Goal: Information Seeking & Learning: Find specific fact

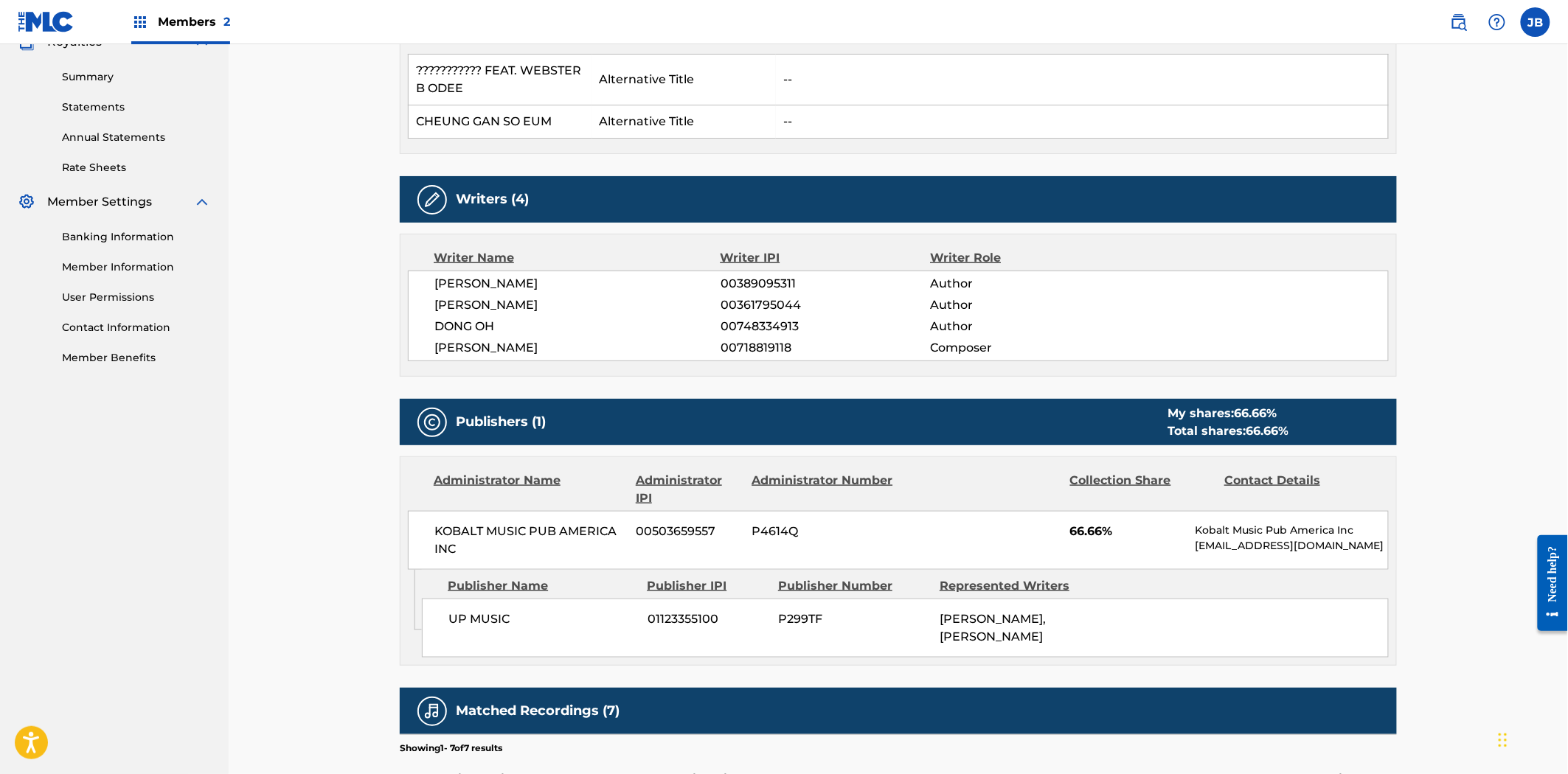
scroll to position [491, 0]
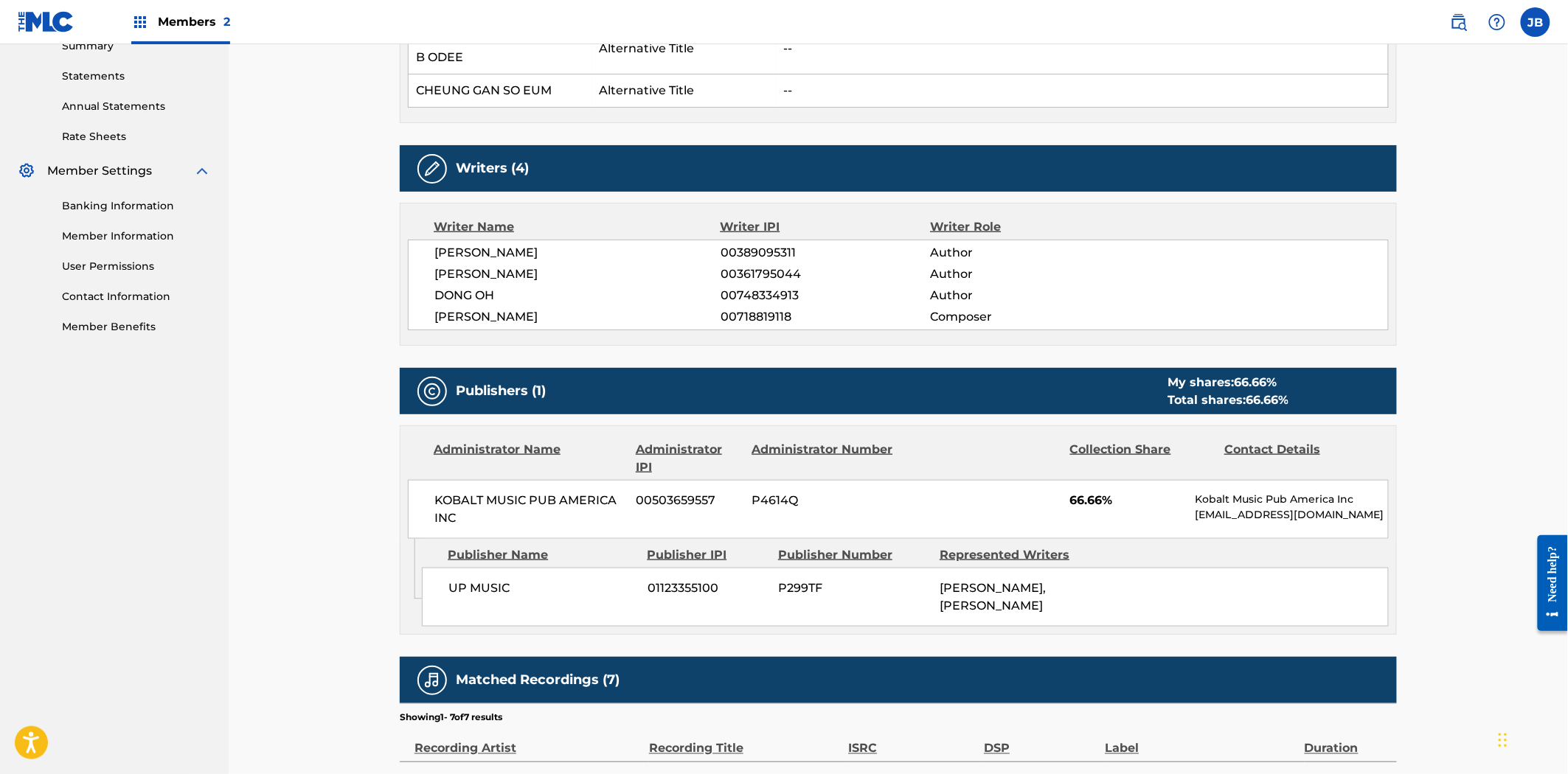
click at [788, 505] on span "P4614Q" at bounding box center [823, 500] width 143 height 17
copy span "P4614Q"
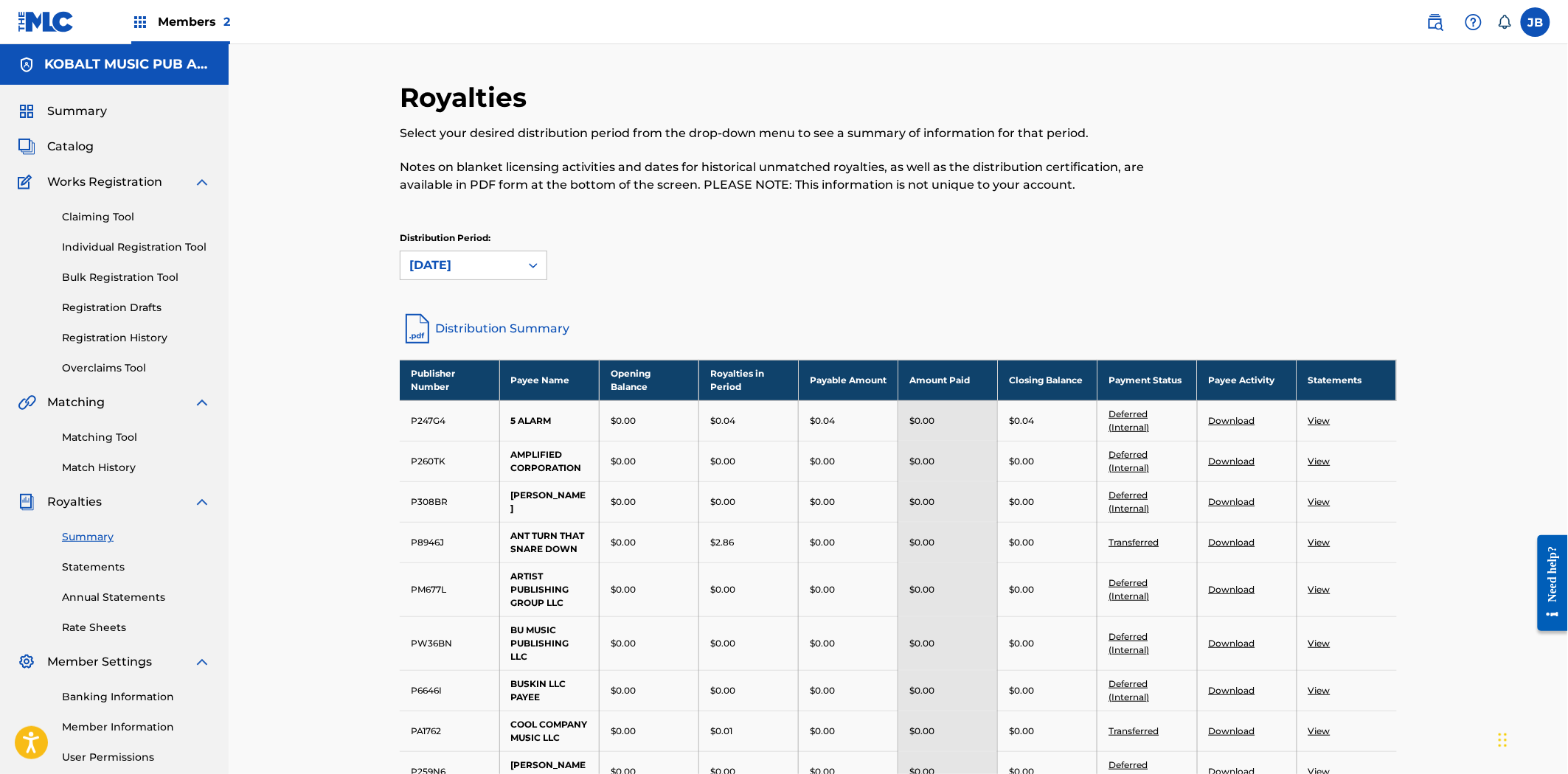
click at [45, 134] on div "Summary Catalog Works Registration Claiming Tool Individual Registration Tool B…" at bounding box center [114, 464] width 229 height 759
click at [46, 149] on link "Catalog" at bounding box center [55, 147] width 76 height 17
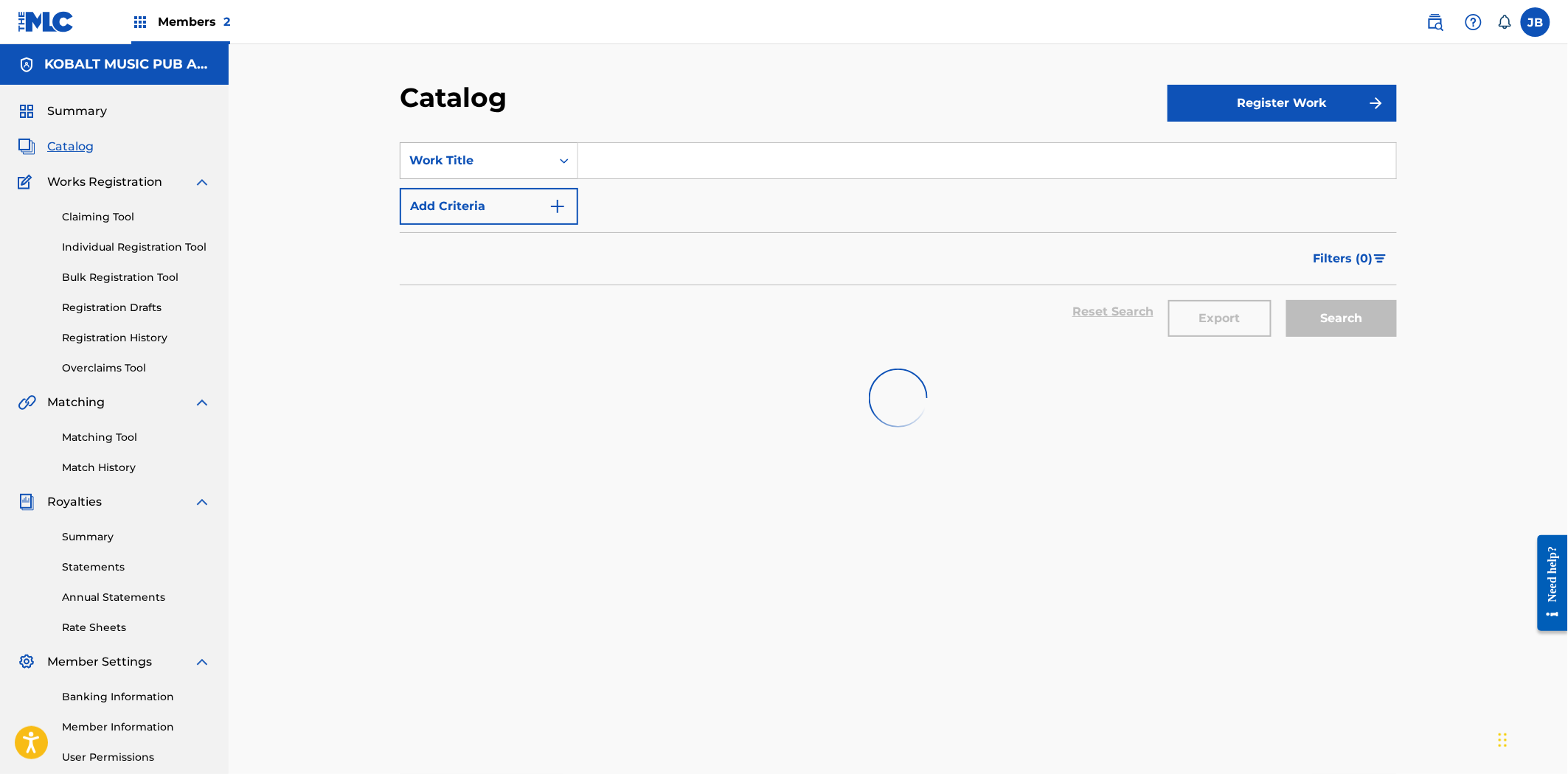
click at [485, 163] on div "Work Title" at bounding box center [475, 161] width 133 height 17
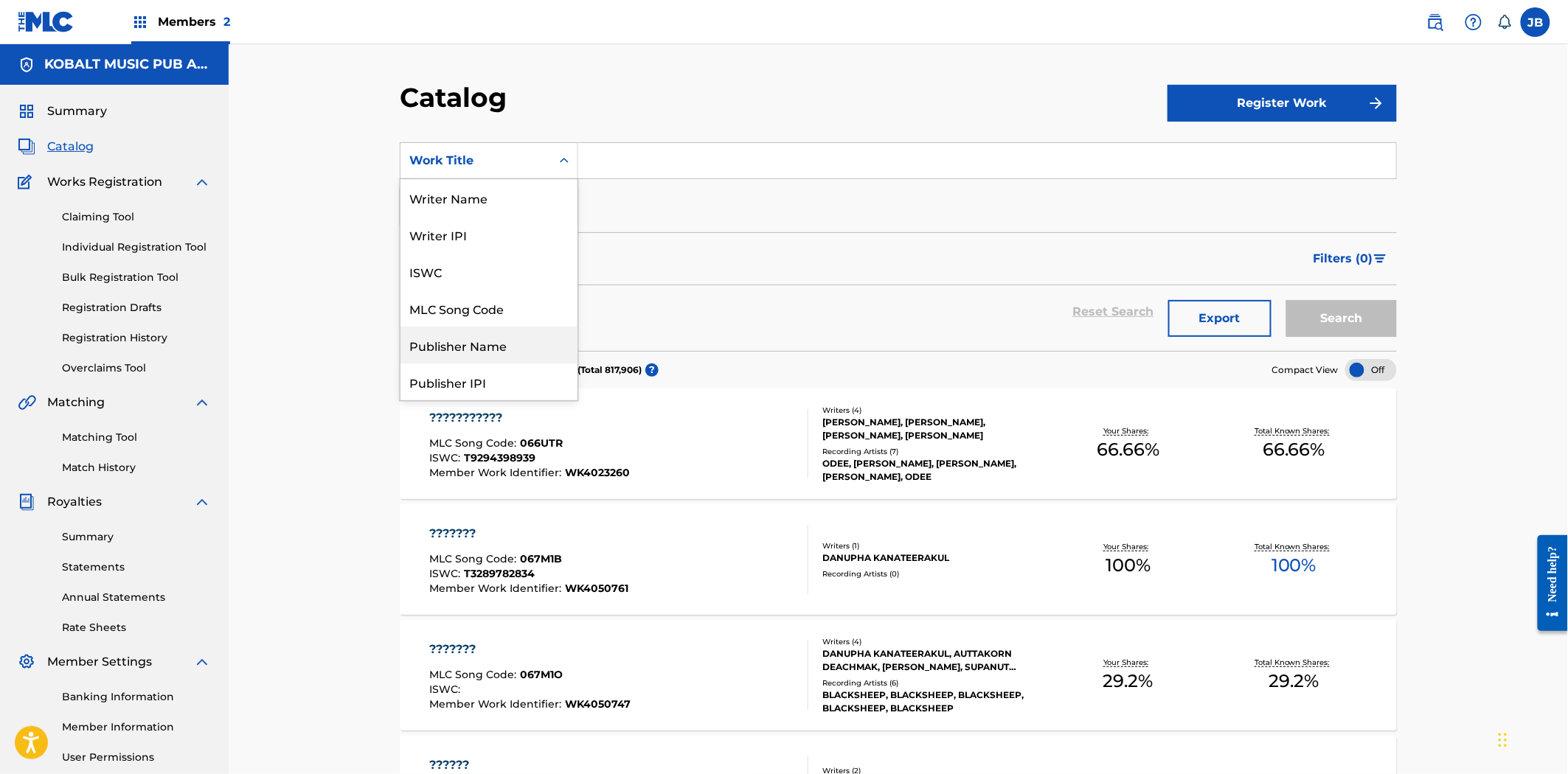
click at [505, 335] on div "Publisher Name" at bounding box center [489, 345] width 177 height 36
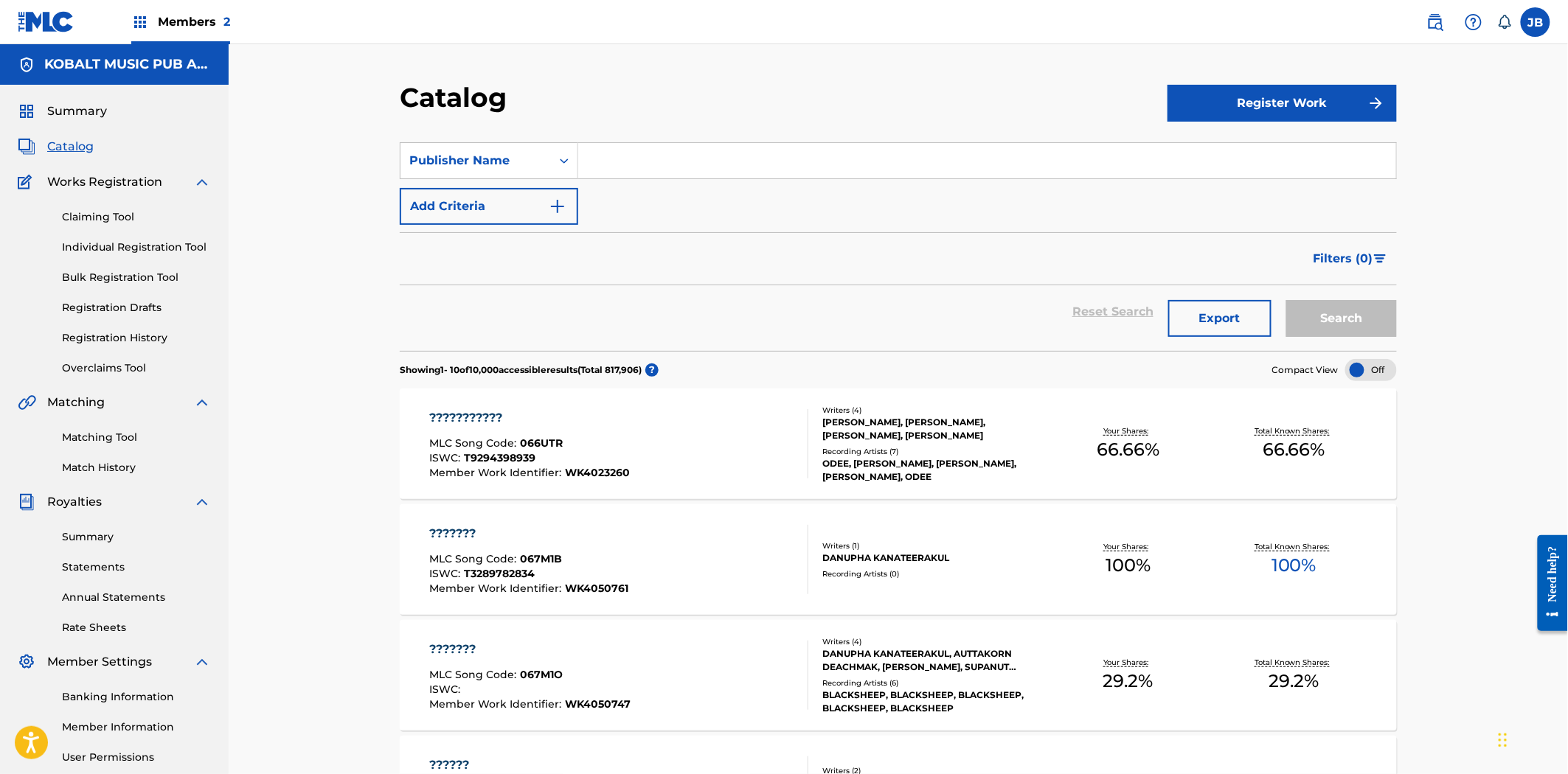
click at [629, 162] on input "Search Form" at bounding box center [986, 160] width 818 height 35
type input "nettwerk"
click at [1286, 300] on button "Search" at bounding box center [1341, 318] width 110 height 36
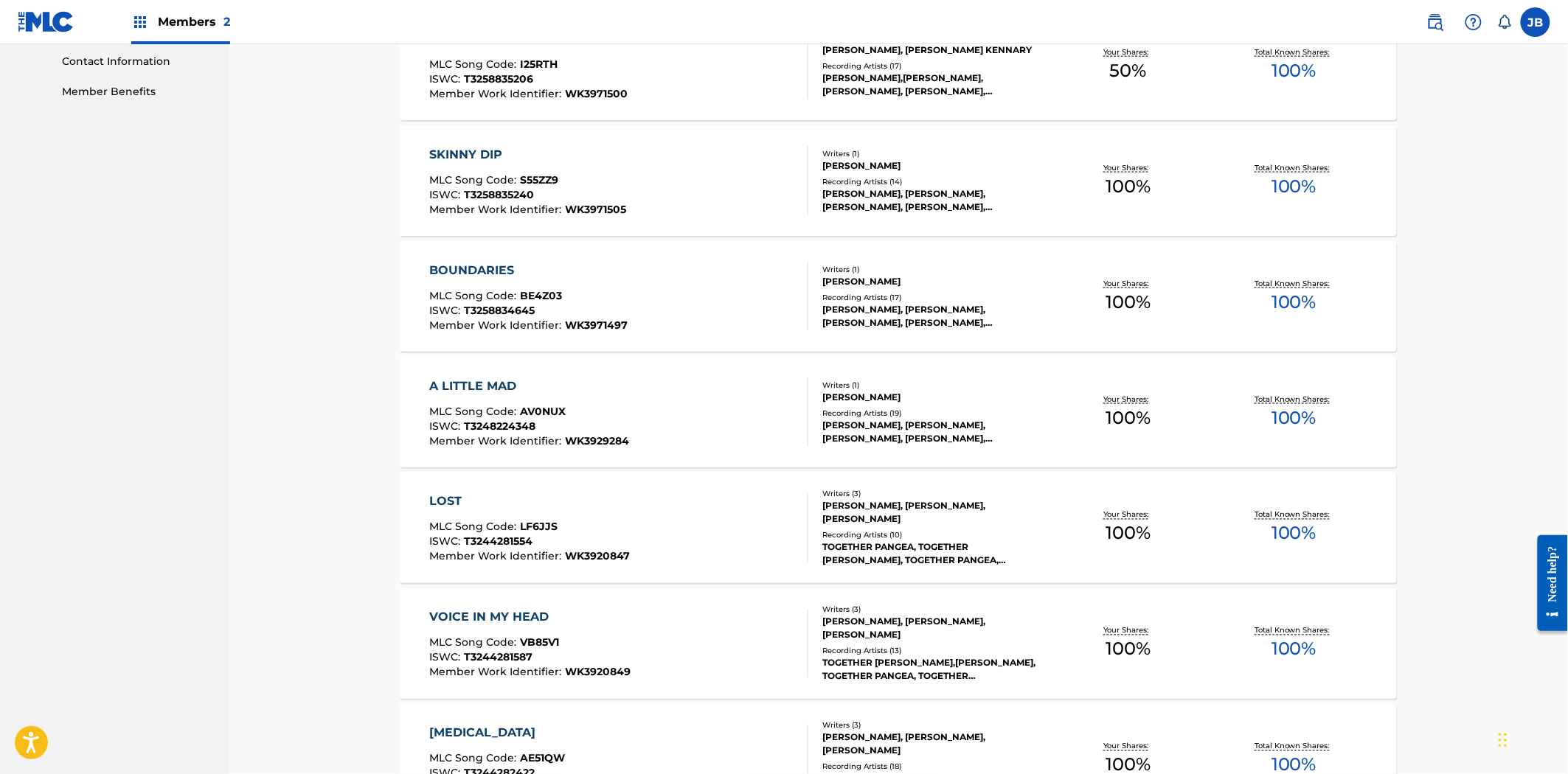
scroll to position [738, 0]
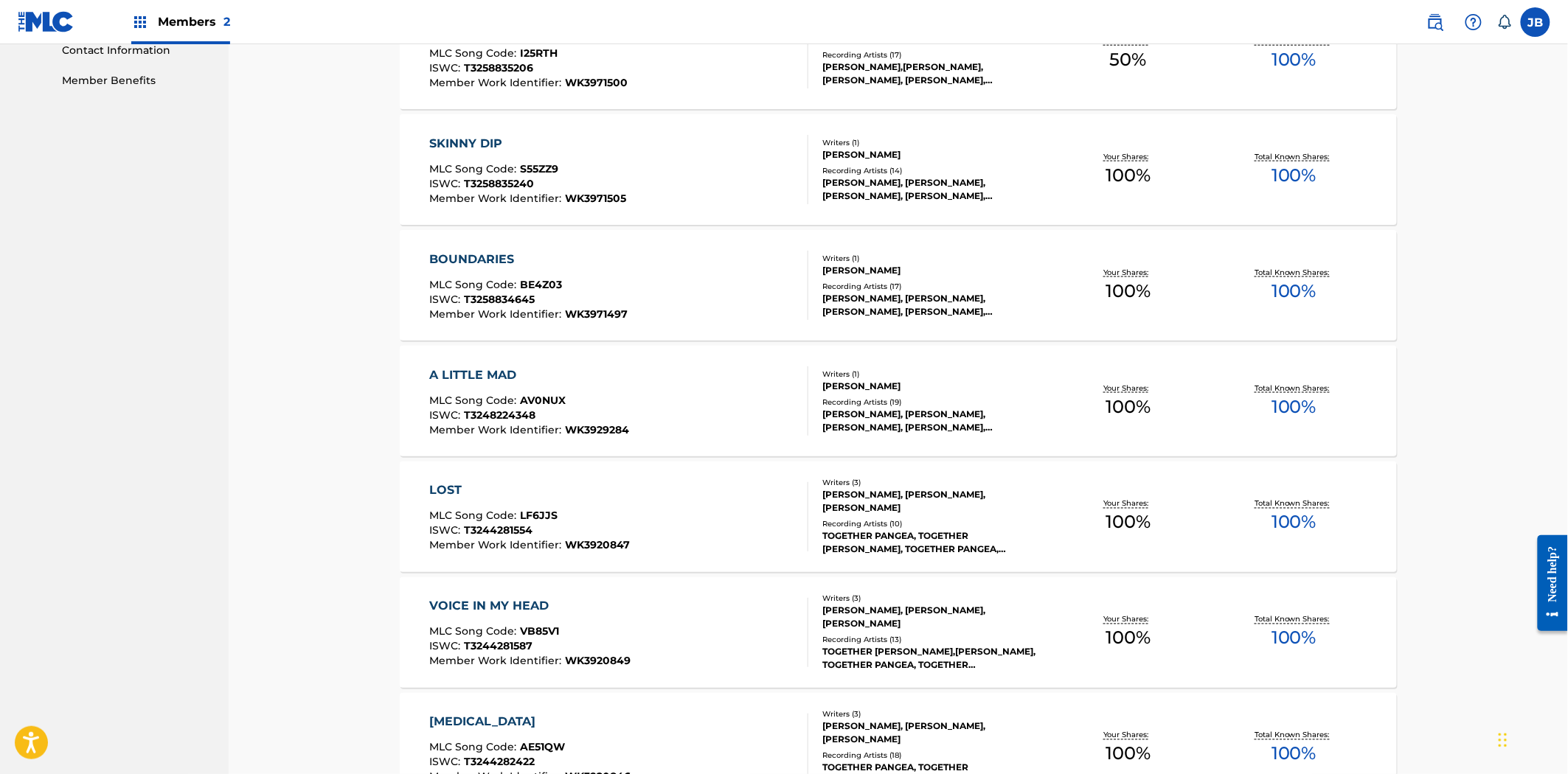
click at [677, 430] on div "A LITTLE MAD MLC Song Code : AV0NUX ISWC : T3248224348 Member Work Identifier :…" at bounding box center [620, 400] width 380 height 69
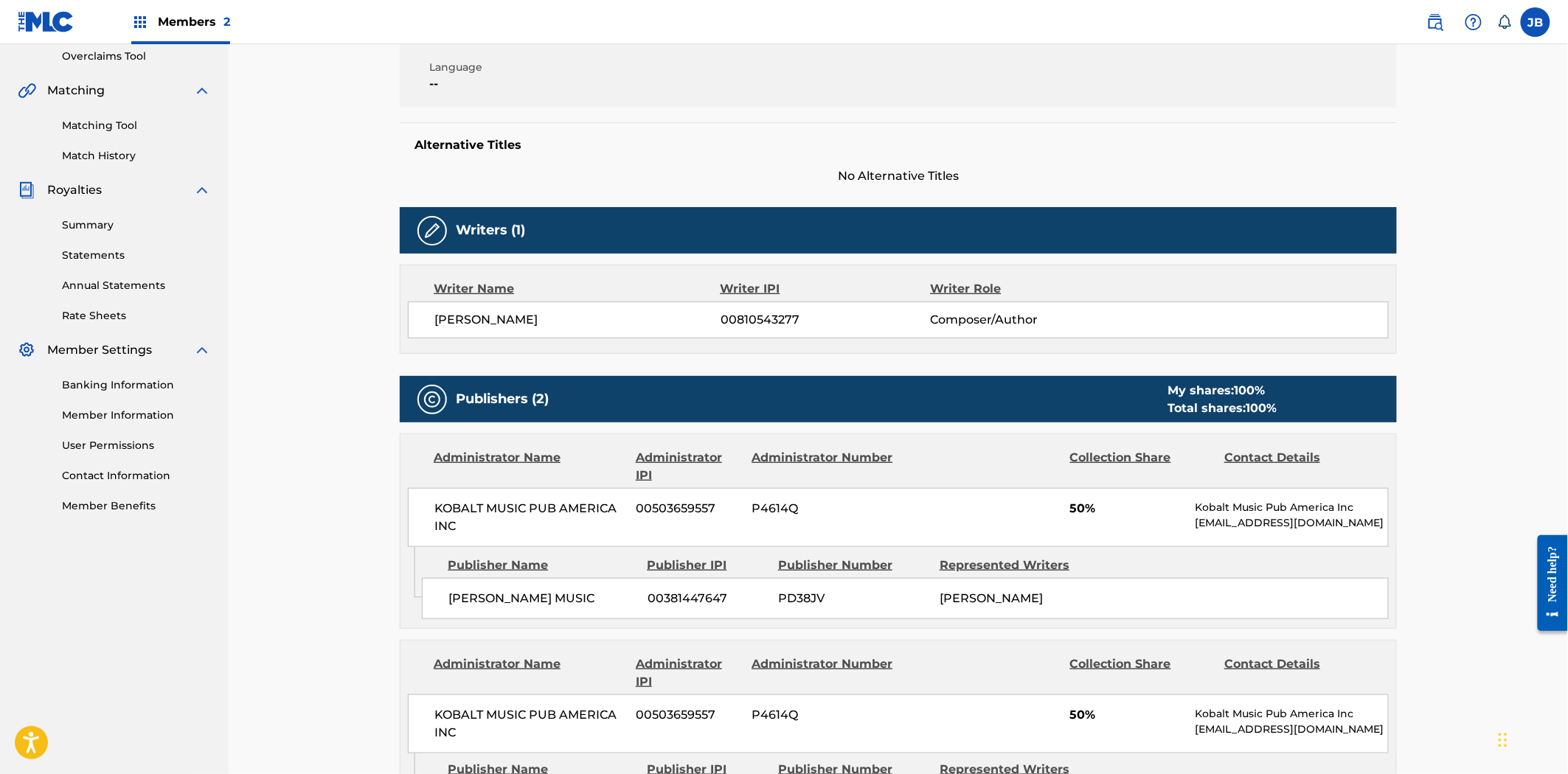
scroll to position [164, 0]
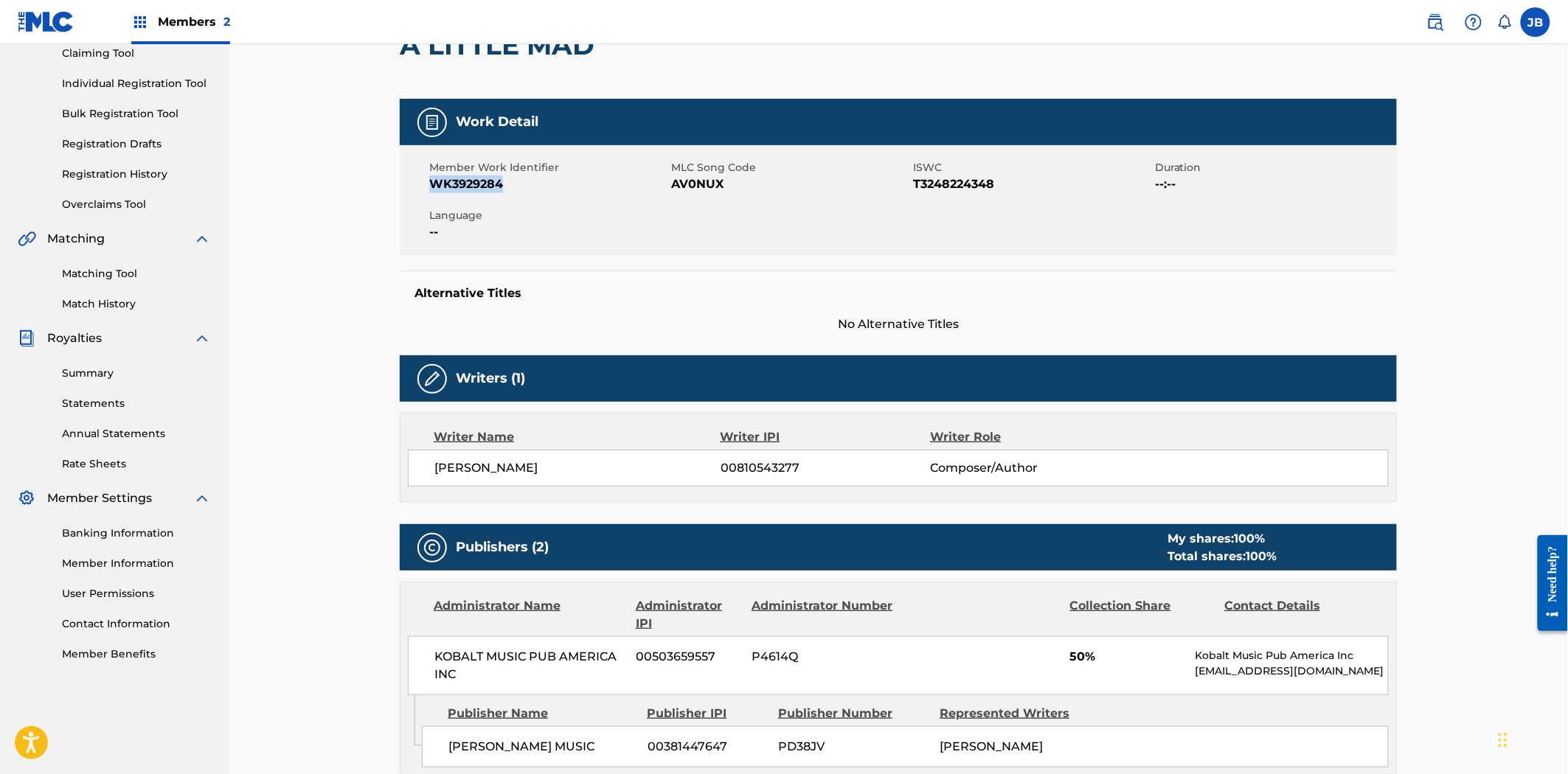
drag, startPoint x: 523, startPoint y: 194, endPoint x: 426, endPoint y: 184, distance: 97.5
click at [426, 184] on div "Member Work Identifier WK3929284 MLC Song Code AV0NUX ISWC T3248224348 Duration…" at bounding box center [898, 200] width 997 height 110
copy span "WK3929284"
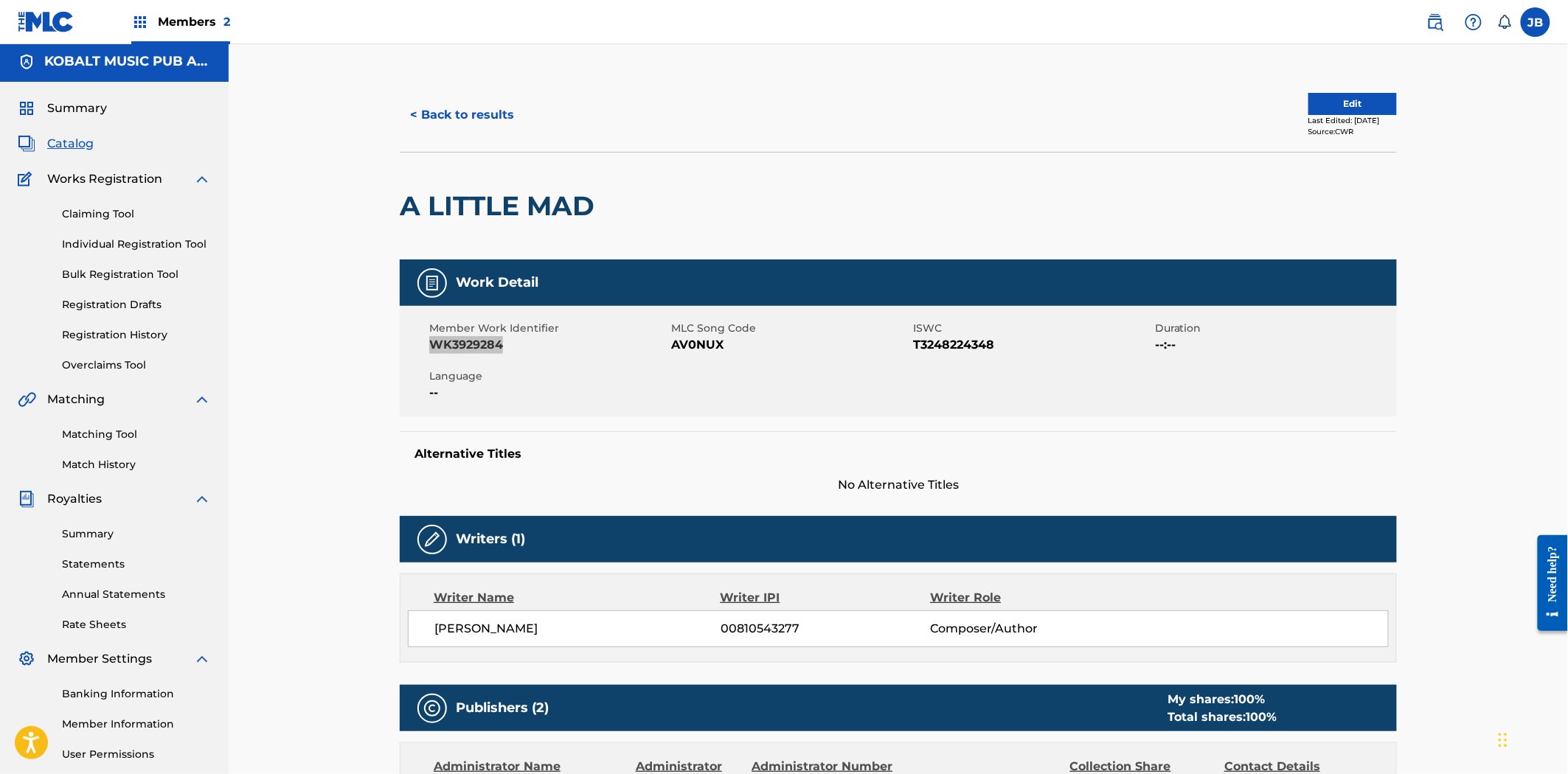
scroll to position [0, 0]
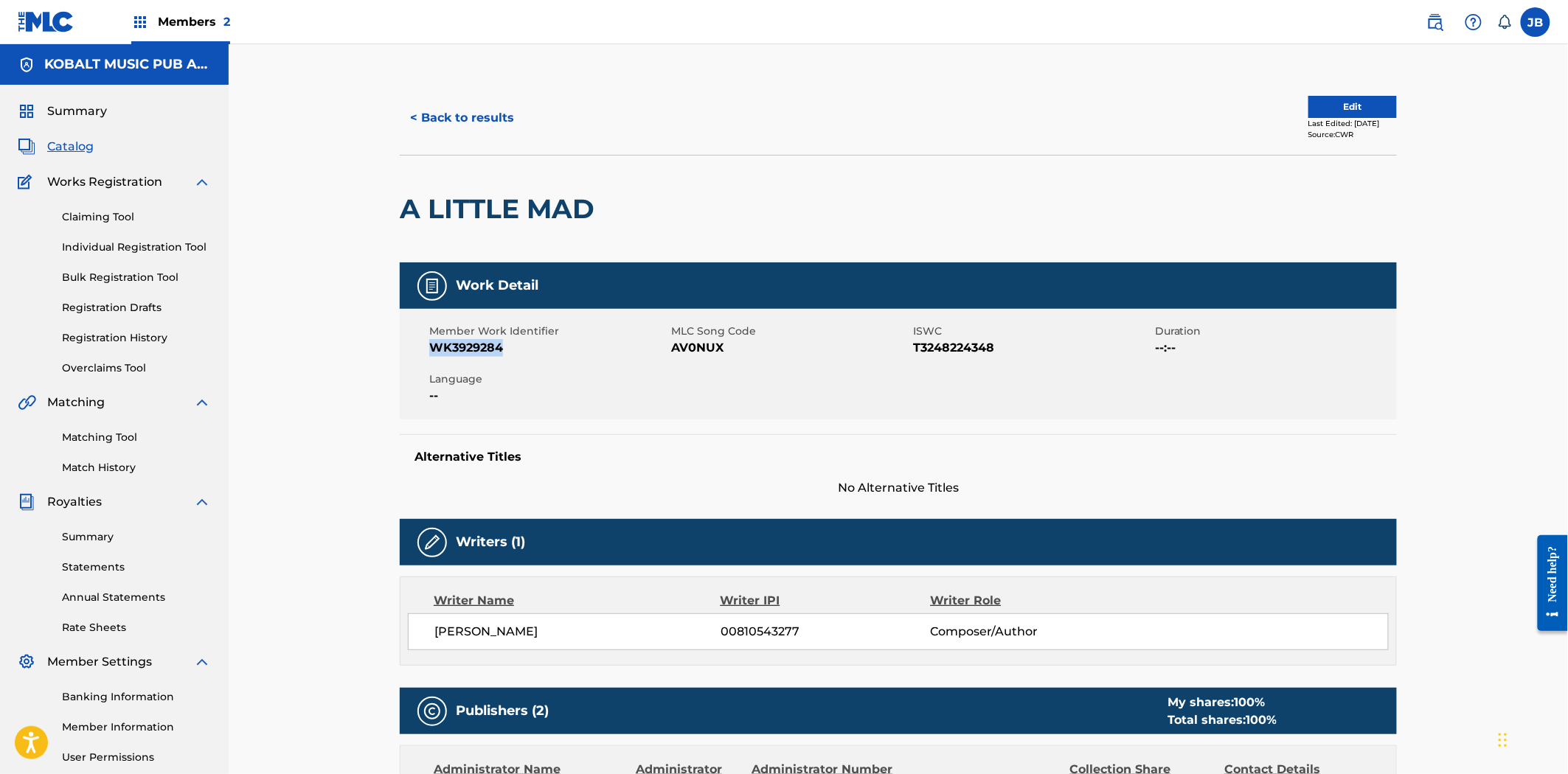
click at [408, 116] on button "< Back to results" at bounding box center [462, 118] width 125 height 36
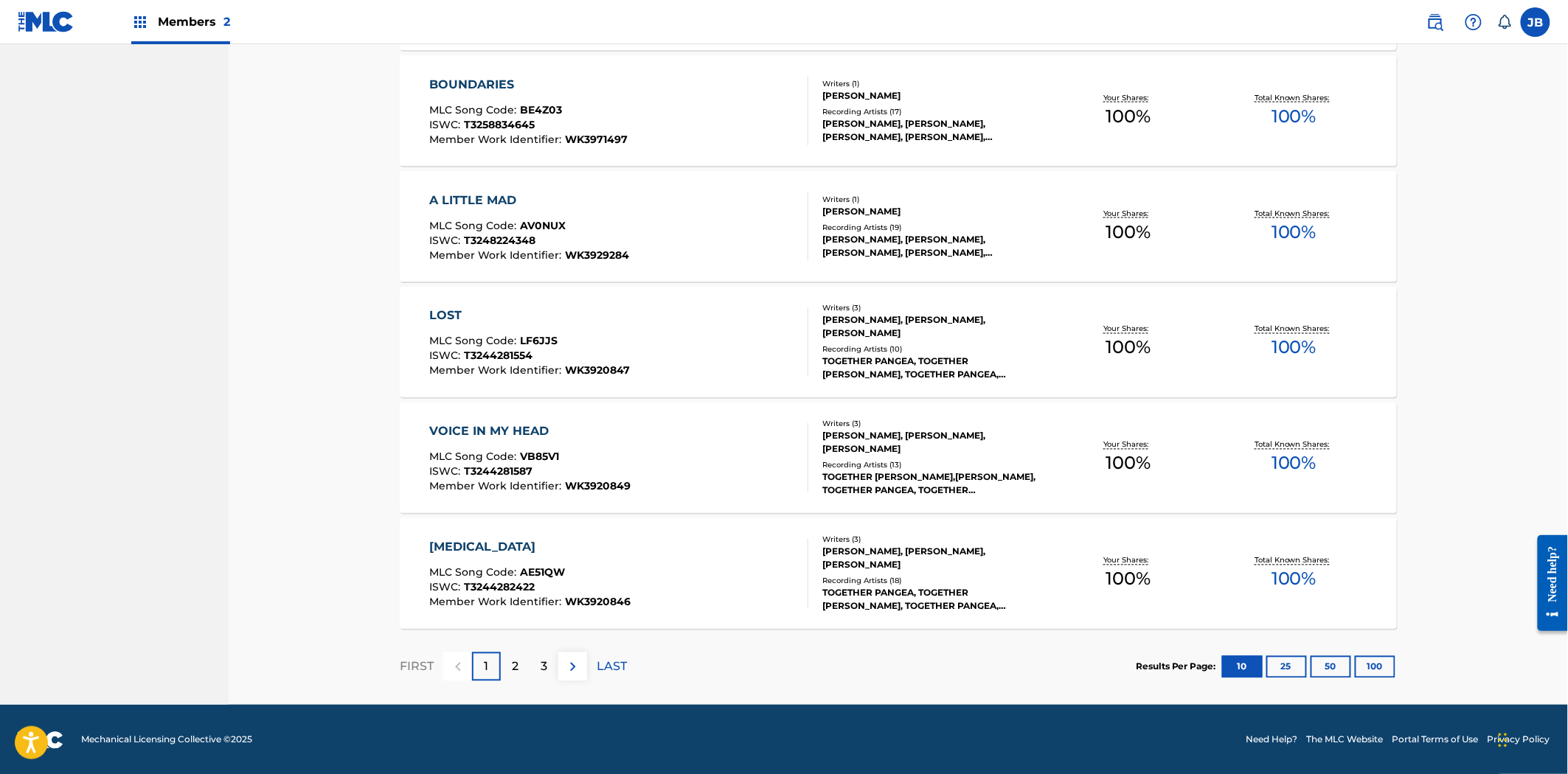
scroll to position [913, 0]
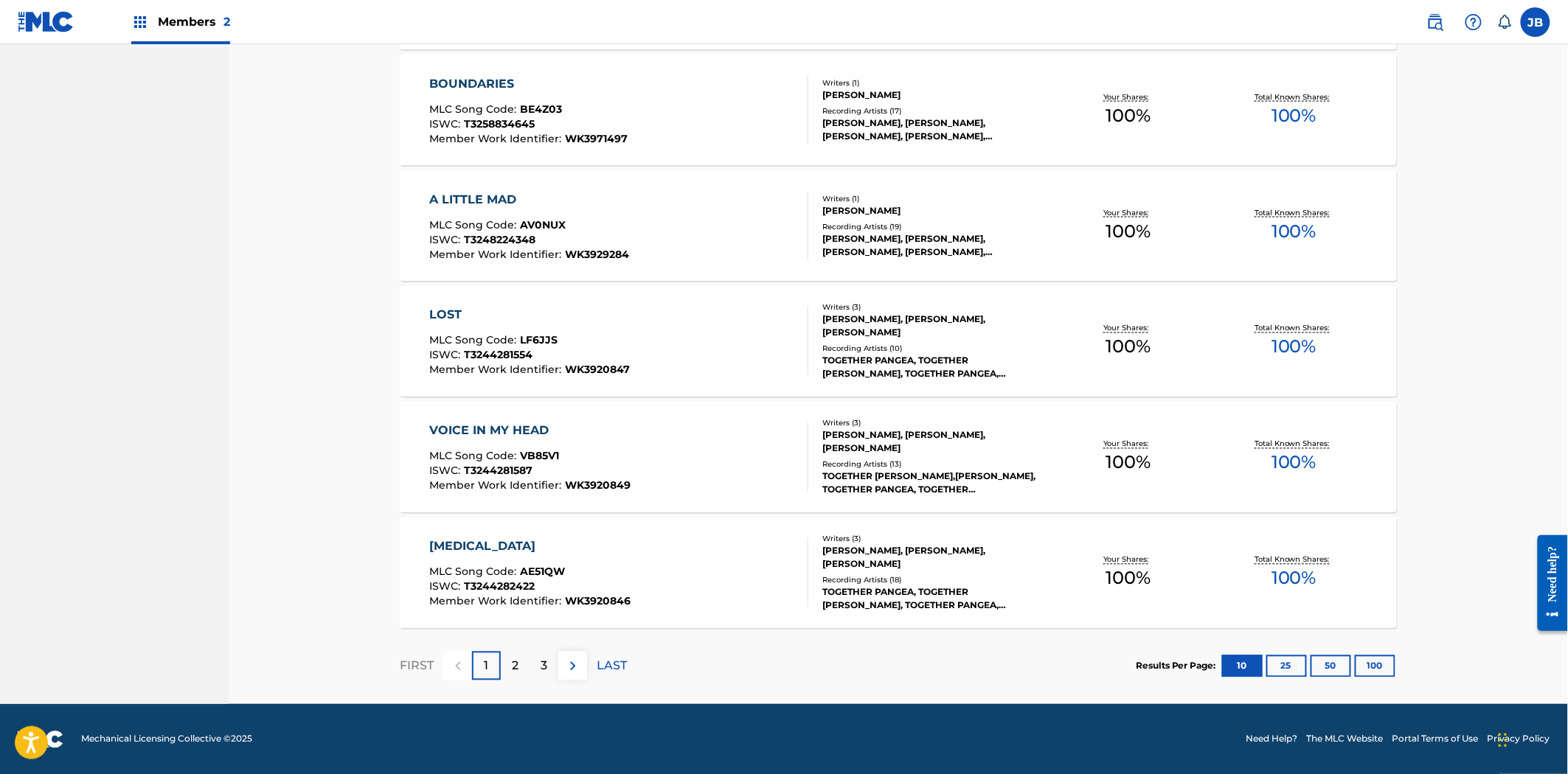
click at [750, 429] on div "VOICE IN MY HEAD MLC Song Code : VB85V1 ISWC : T3244281587 Member Work Identifi…" at bounding box center [620, 457] width 380 height 69
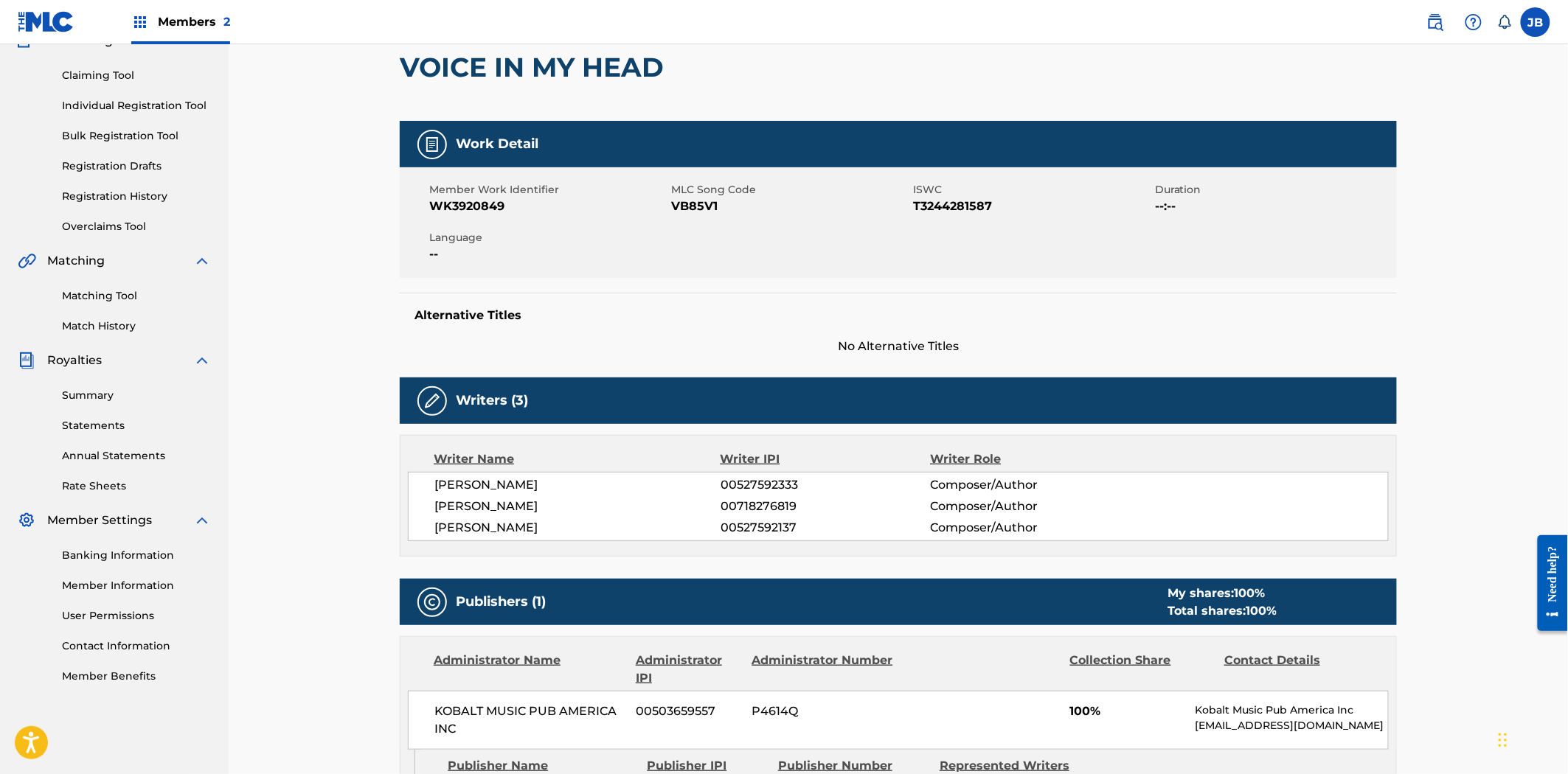
scroll to position [81, 0]
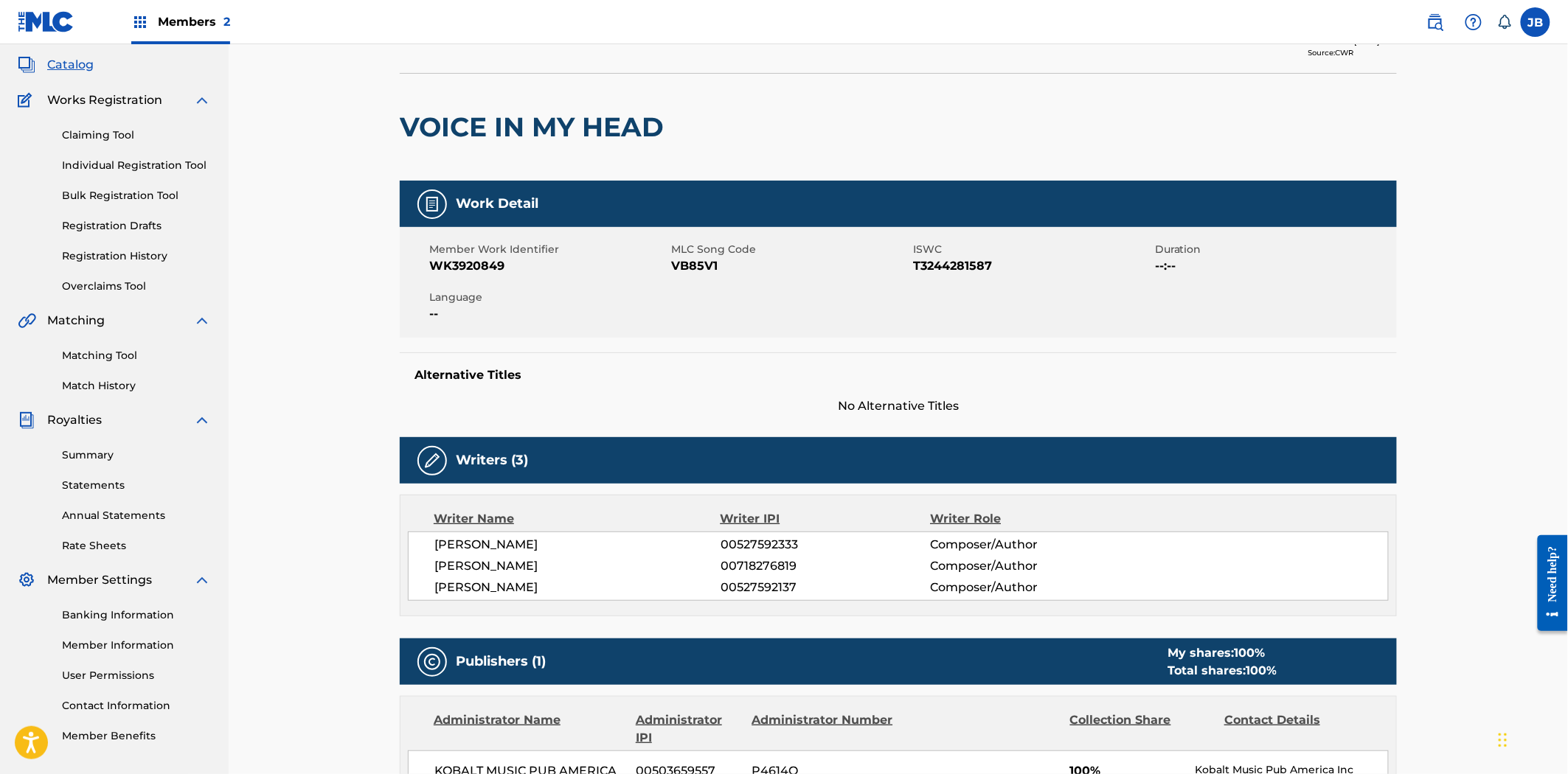
click at [440, 266] on span "WK3920849" at bounding box center [548, 266] width 239 height 17
copy span "WK3920849"
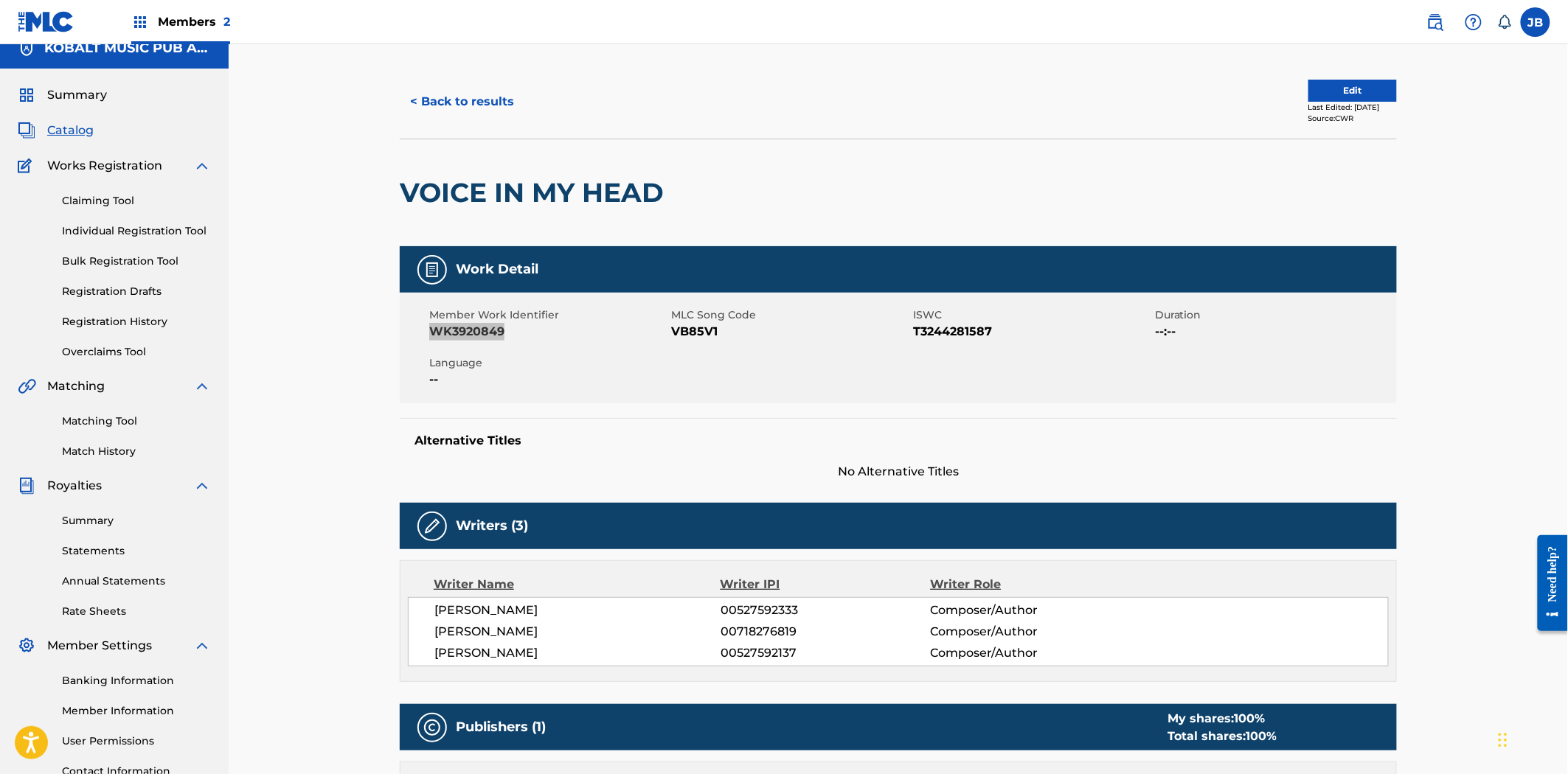
scroll to position [0, 0]
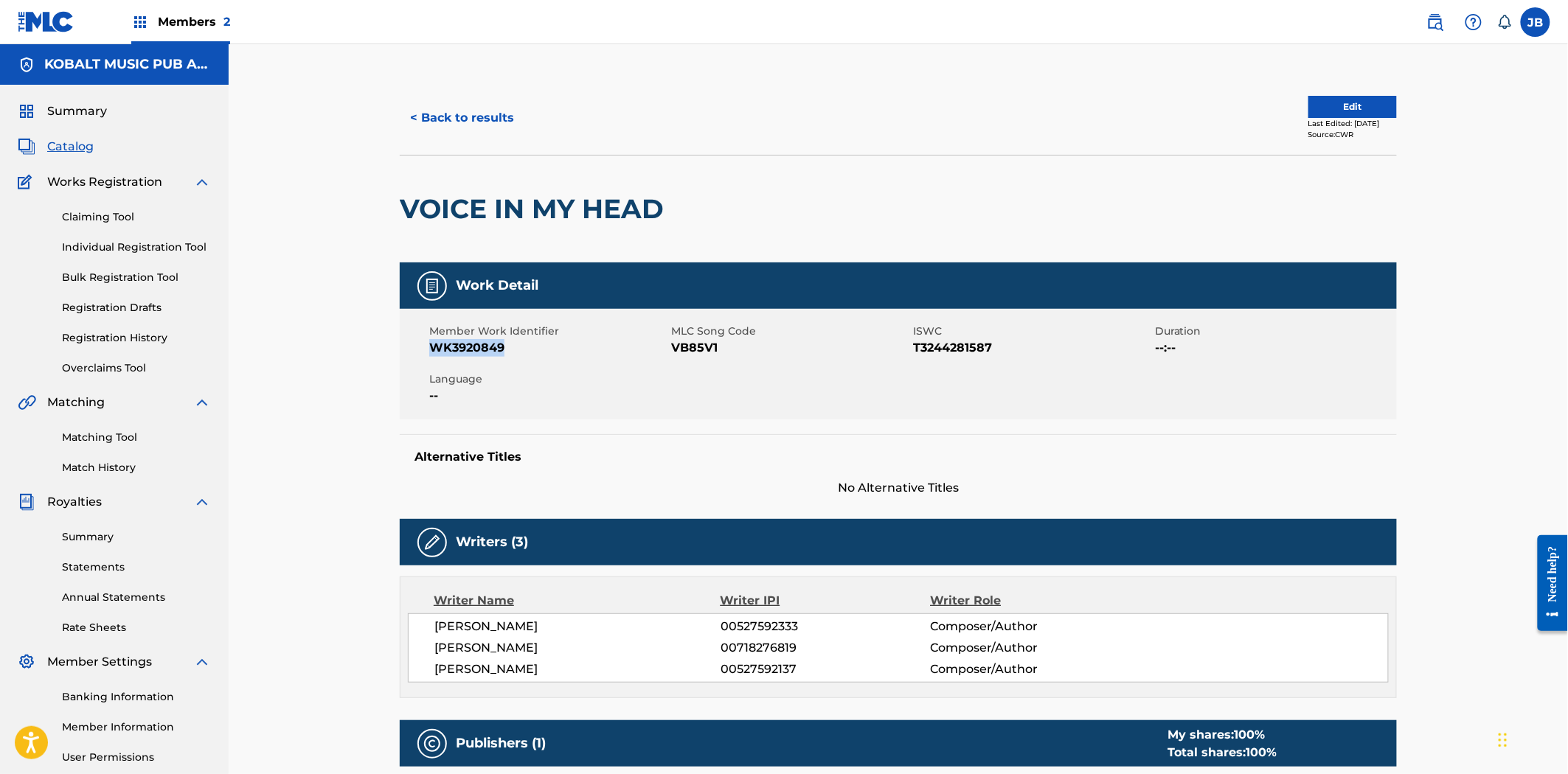
click at [430, 116] on button "< Back to results" at bounding box center [462, 118] width 125 height 36
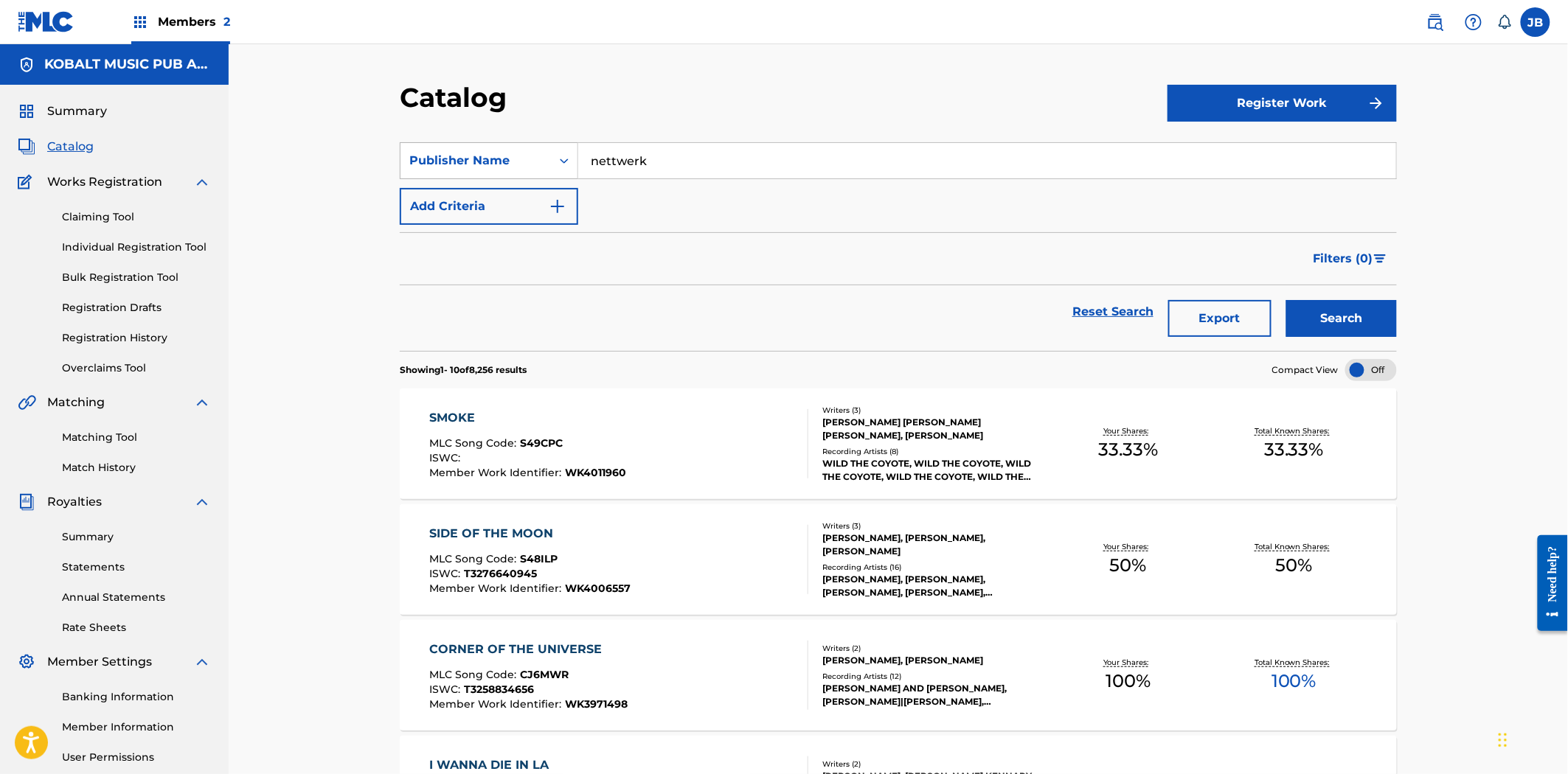
click at [489, 166] on div "Publisher Name" at bounding box center [475, 161] width 133 height 17
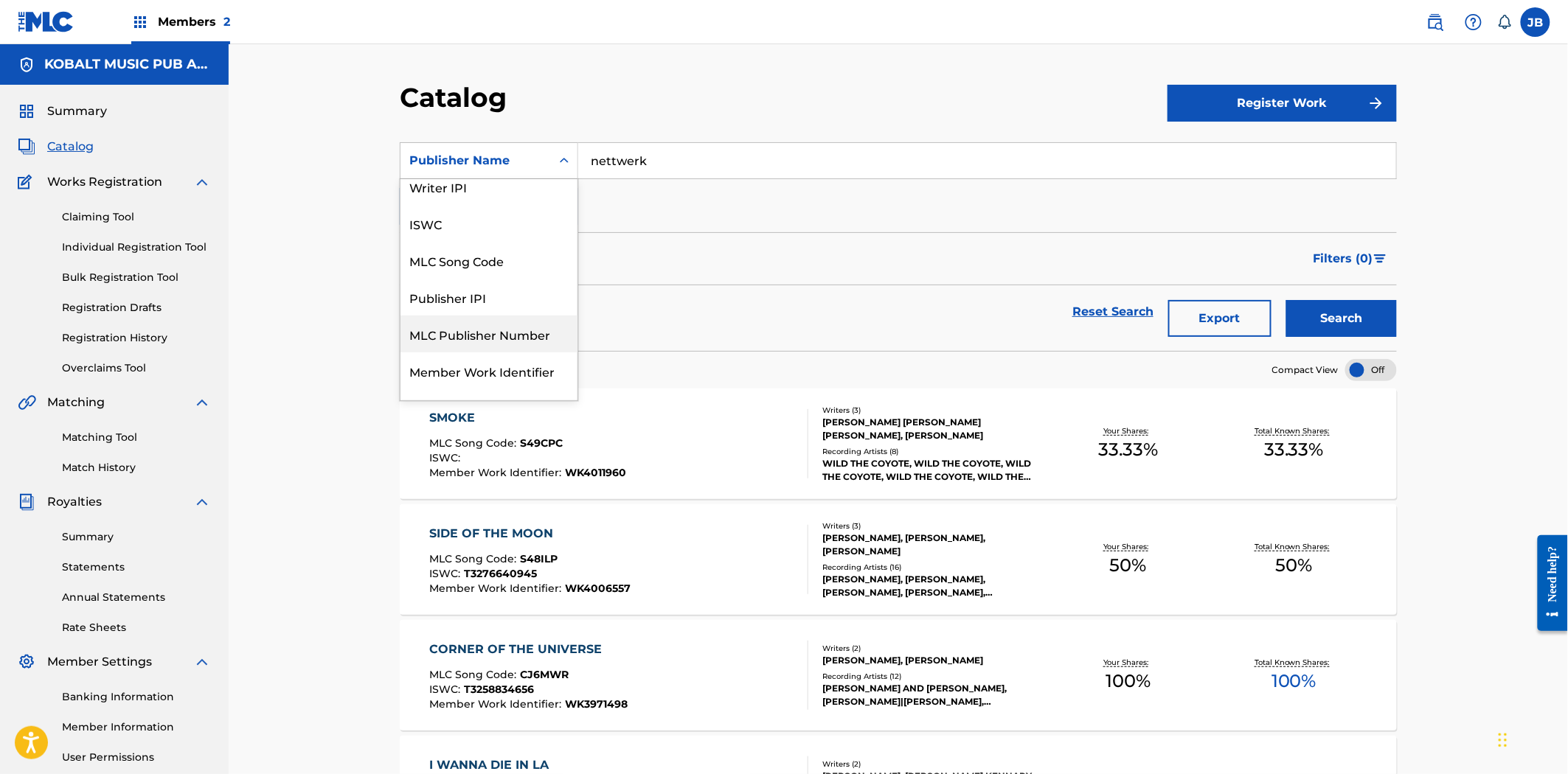
scroll to position [164, 0]
click at [461, 262] on div "MLC Publisher Number" at bounding box center [489, 255] width 177 height 36
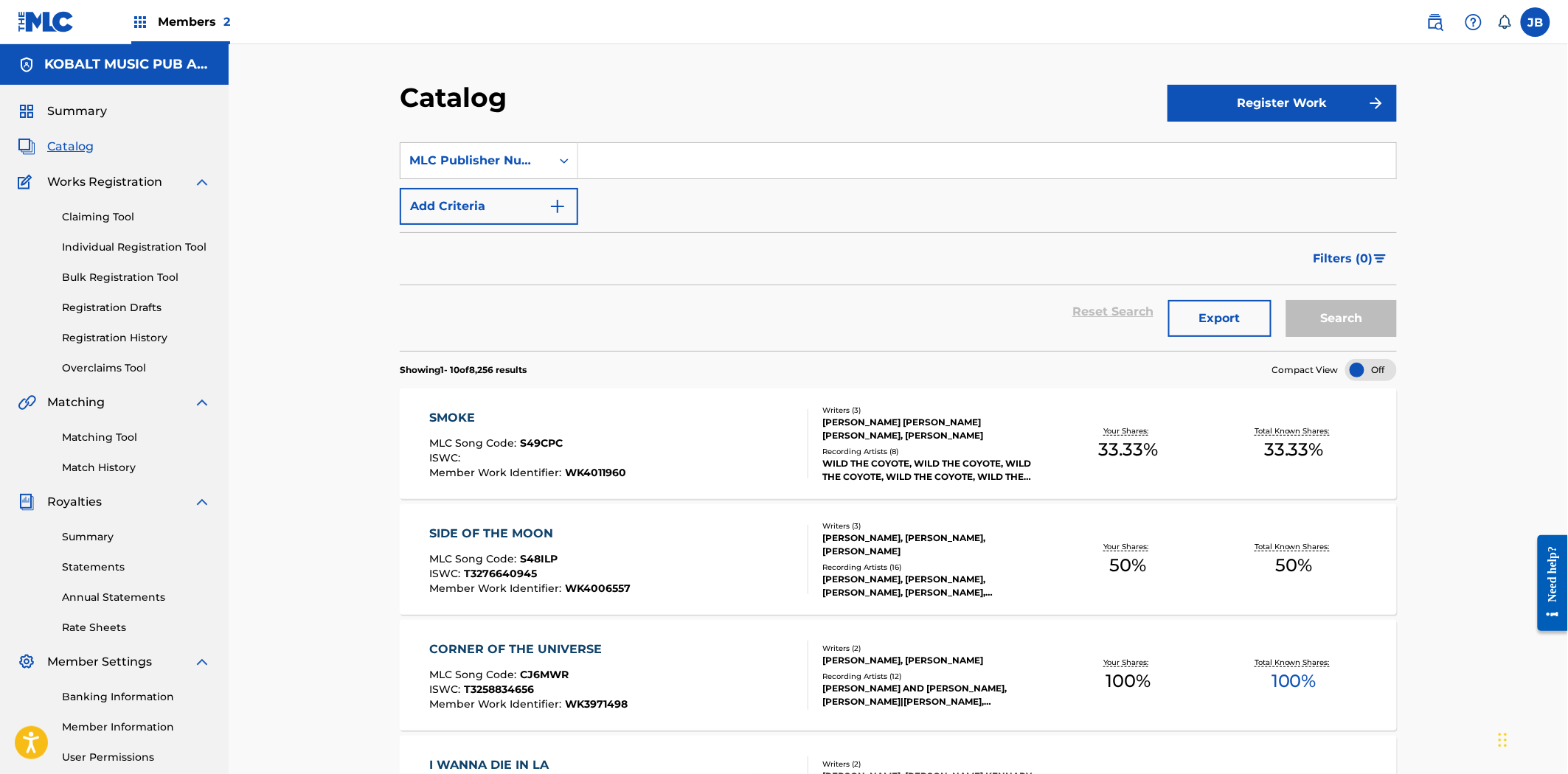
click at [631, 162] on input "Search Form" at bounding box center [986, 160] width 818 height 35
paste input "PA051G"
type input "PA051G"
click at [1299, 295] on div "Search" at bounding box center [1337, 311] width 118 height 53
click at [1318, 311] on button "Search" at bounding box center [1341, 318] width 110 height 36
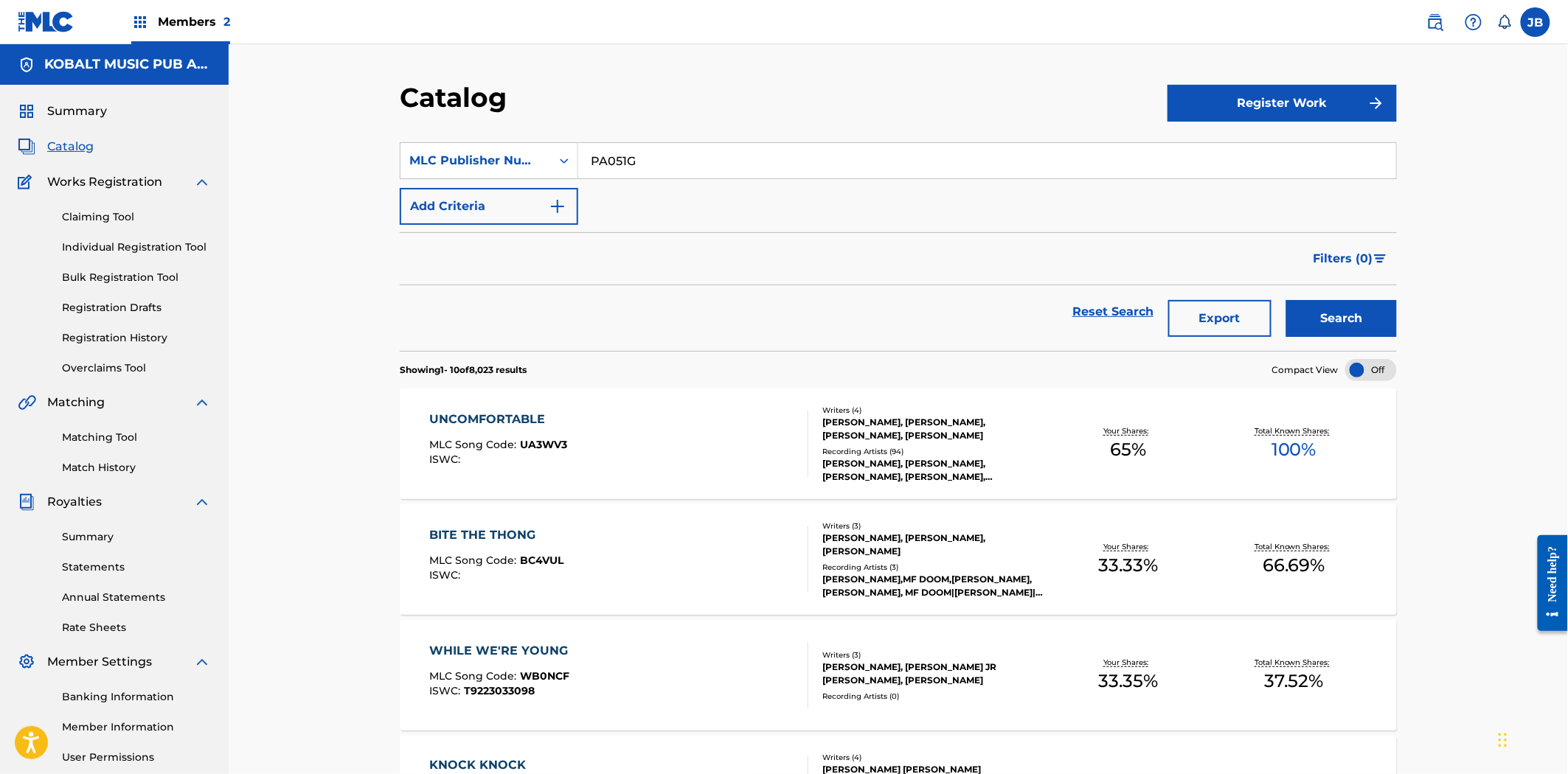
click at [1035, 542] on div "DAMON ALBARN, OMAR J GILYARD, DUMILLE THOMPSON" at bounding box center [934, 545] width 222 height 27
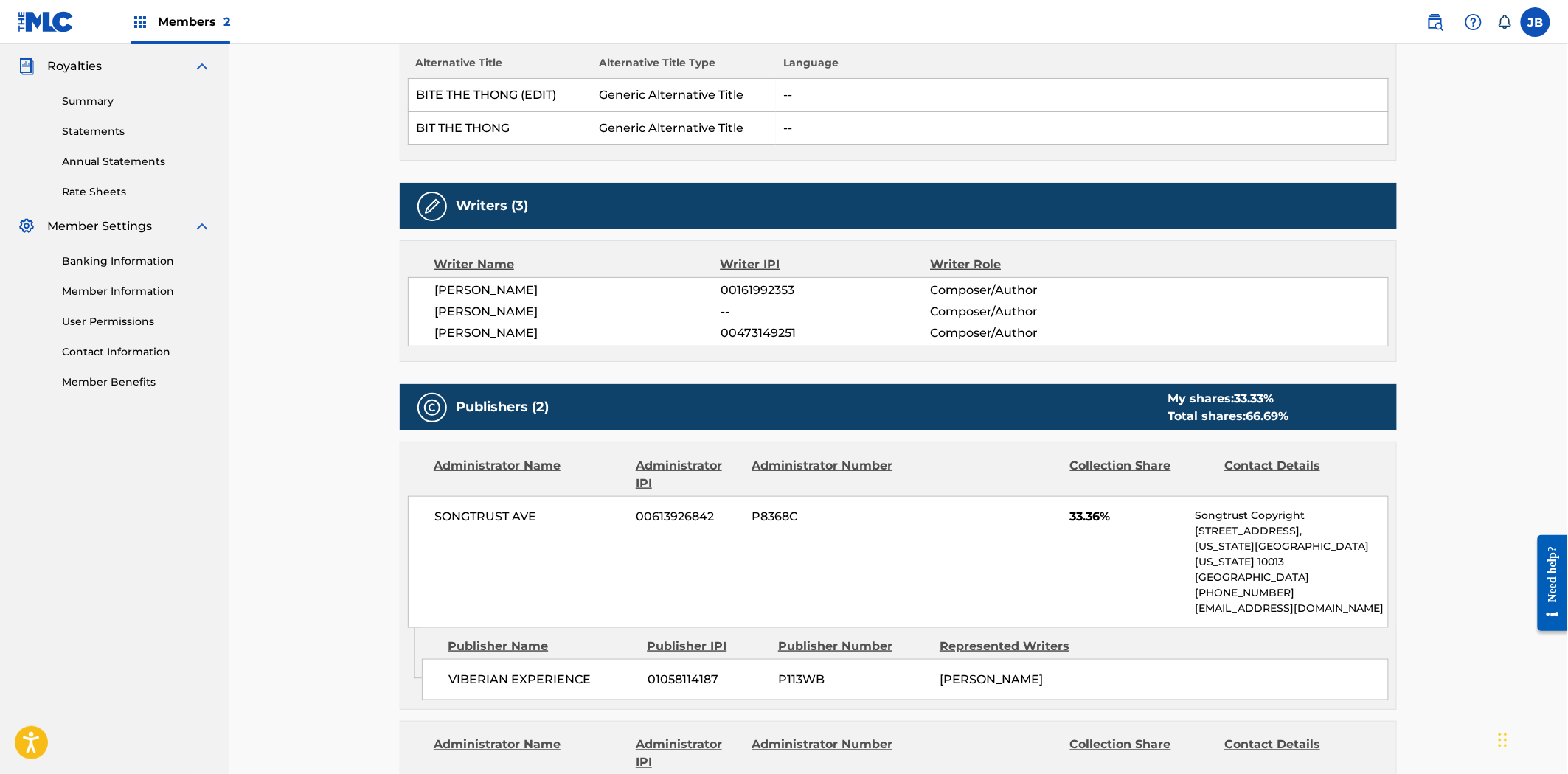
scroll to position [107, 0]
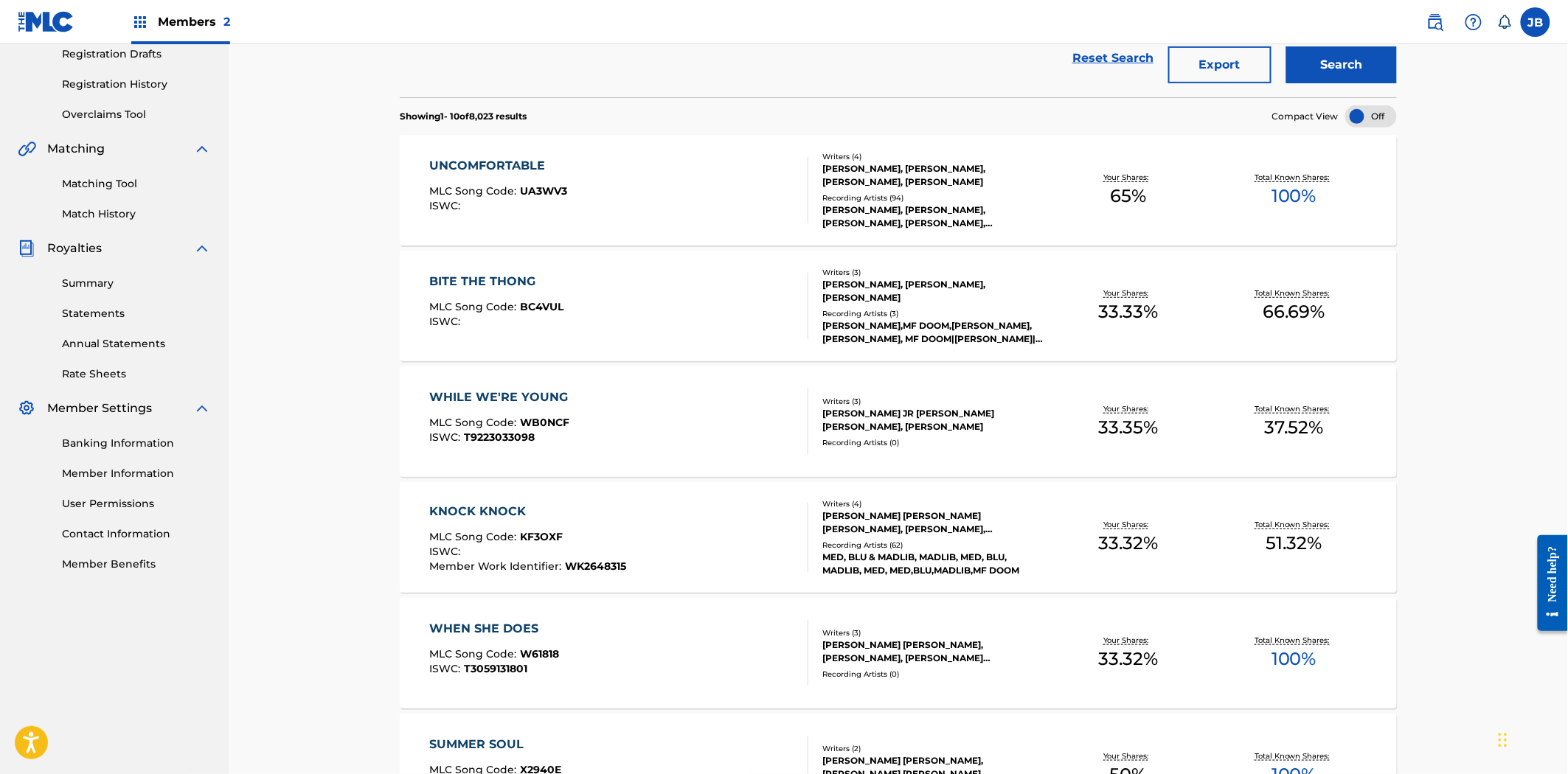
scroll to position [654, 0]
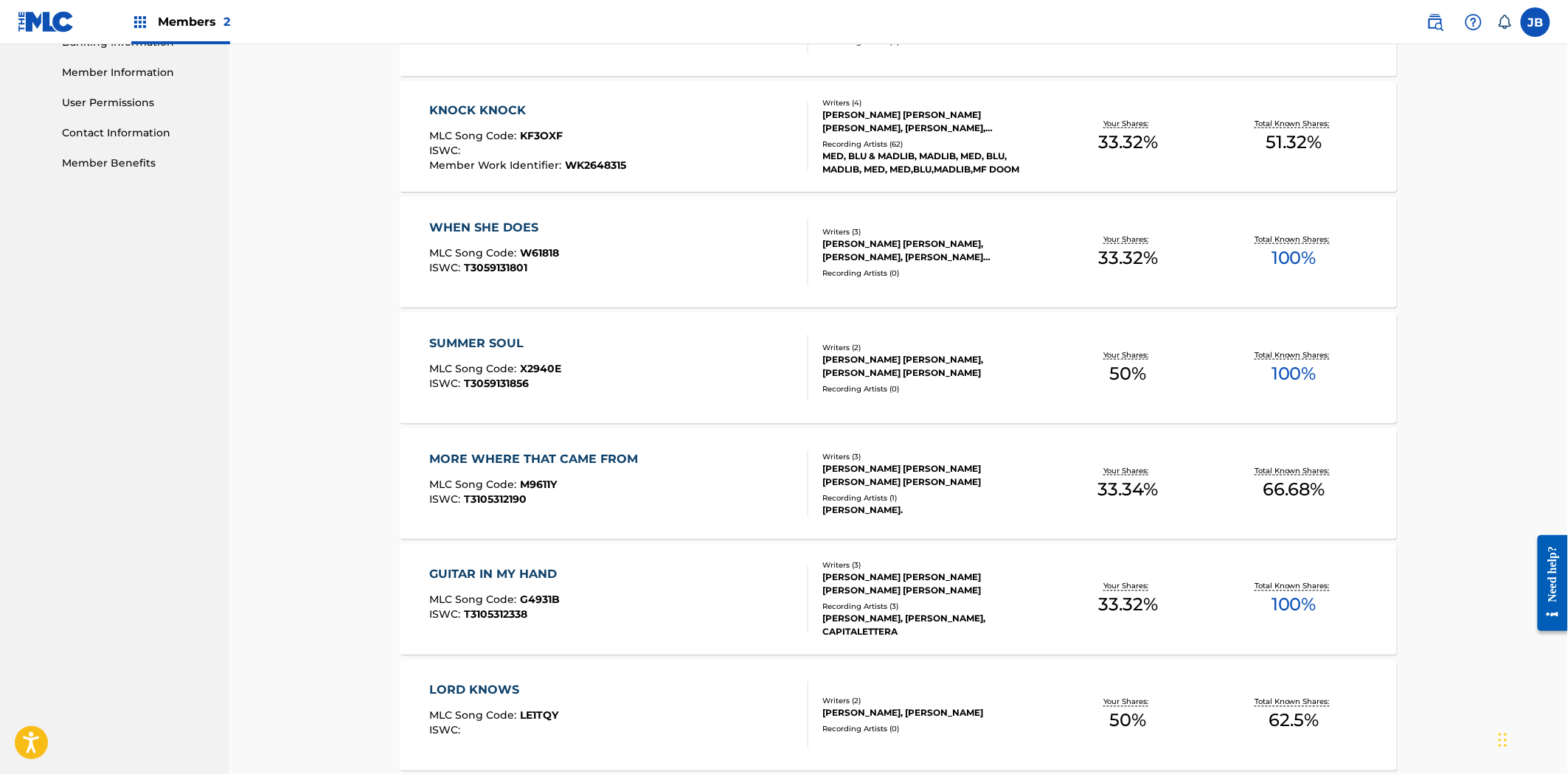
click at [715, 577] on div "GUITAR IN MY HAND MLC Song Code : G4931B ISWC : T3105312338" at bounding box center [620, 599] width 380 height 66
